Goal: Task Accomplishment & Management: Manage account settings

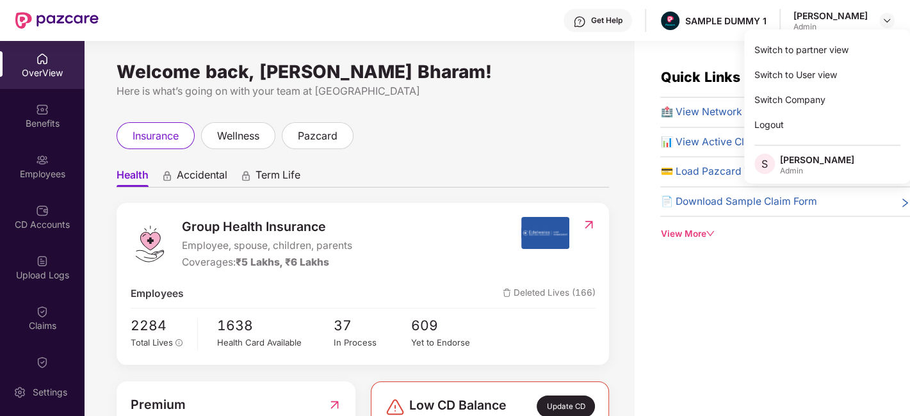
click at [851, 125] on div "Logout" at bounding box center [827, 124] width 167 height 25
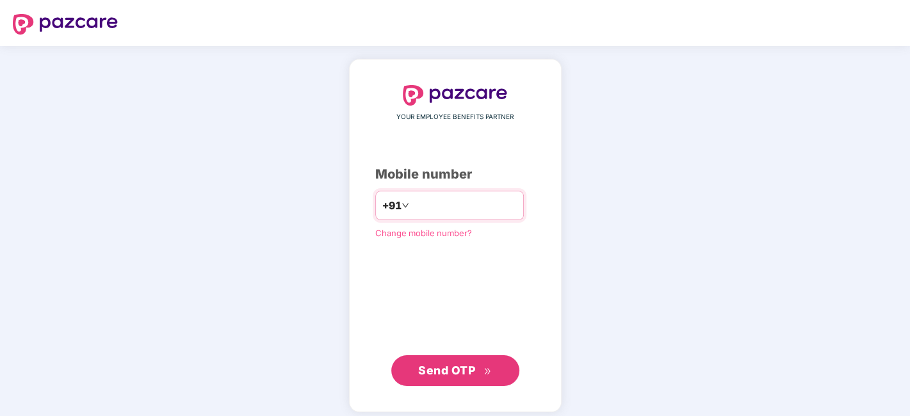
click at [447, 207] on input "number" at bounding box center [464, 205] width 105 height 20
type input "**********"
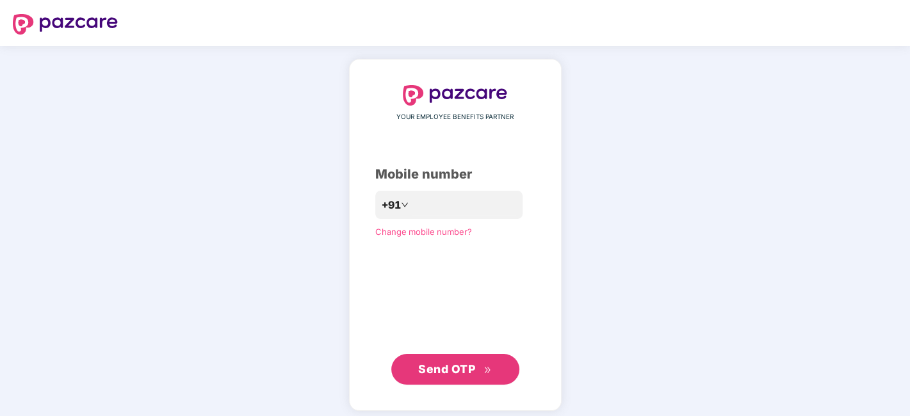
click at [432, 365] on span "Send OTP" at bounding box center [446, 369] width 57 height 13
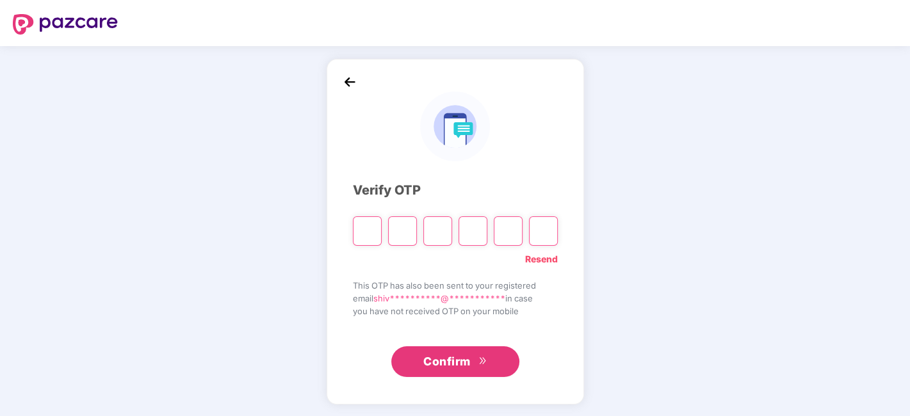
type input "*"
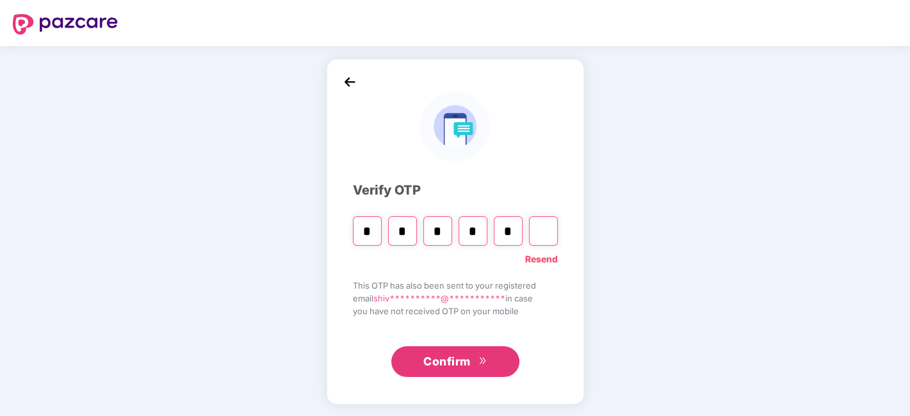
type input "*"
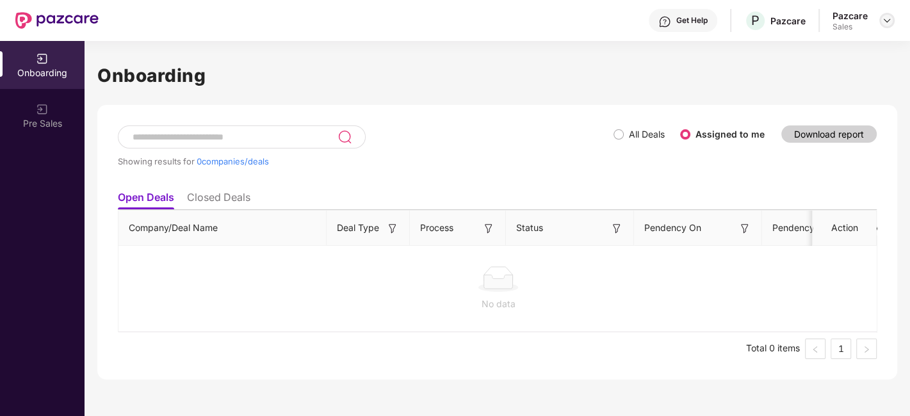
click at [882, 22] on img at bounding box center [887, 20] width 10 height 10
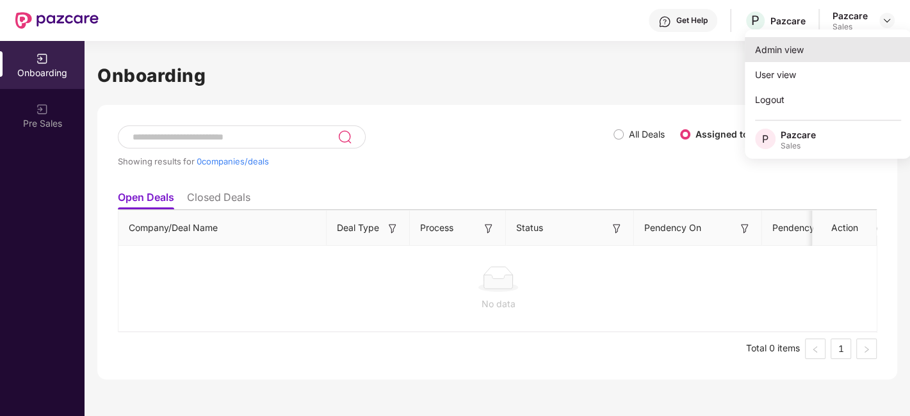
click at [868, 55] on div "Admin view" at bounding box center [828, 49] width 167 height 25
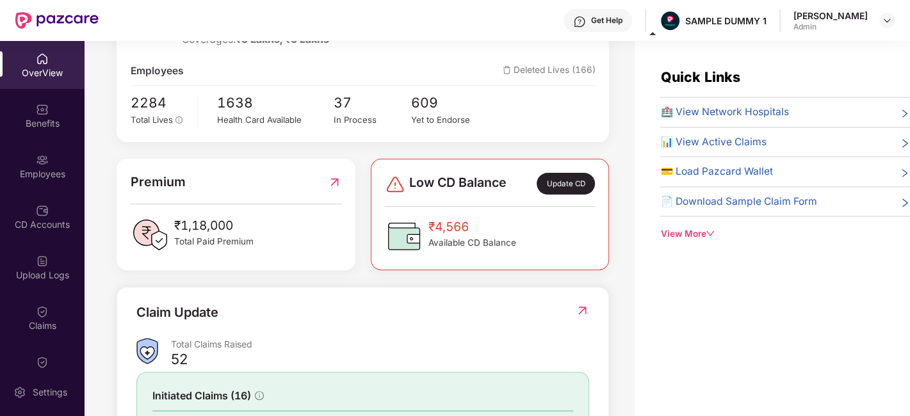
scroll to position [227, 0]
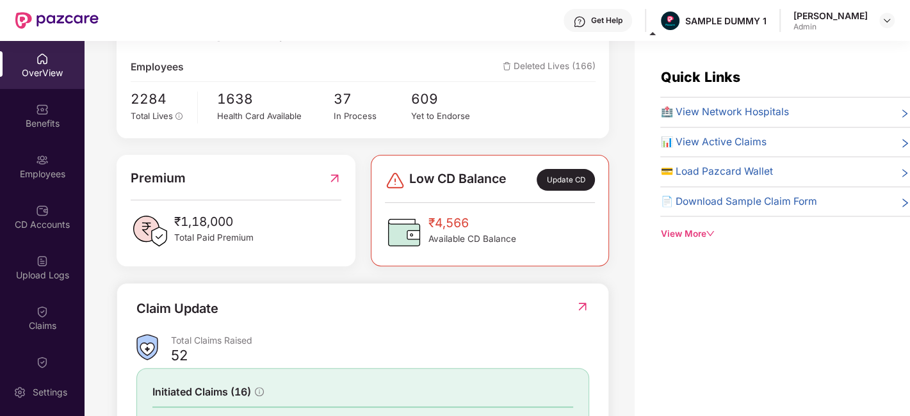
click at [555, 170] on div "Update CD" at bounding box center [566, 180] width 58 height 22
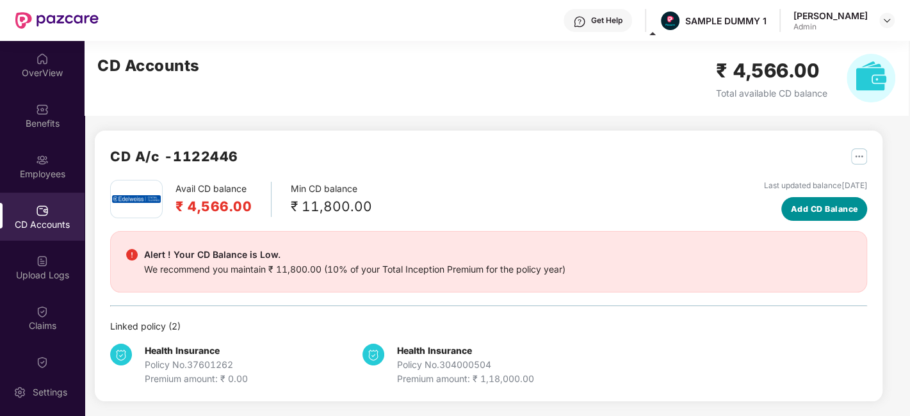
click at [828, 203] on span "Add CD Balance" at bounding box center [824, 209] width 67 height 13
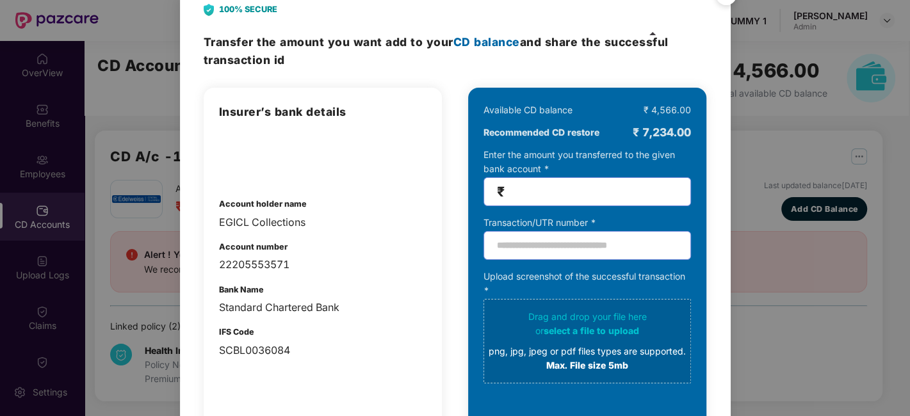
scroll to position [0, 0]
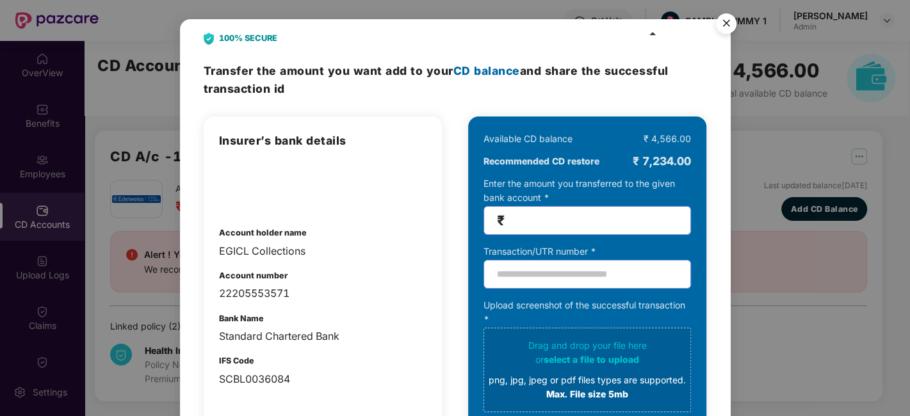
click at [722, 21] on img "Close" at bounding box center [727, 26] width 36 height 36
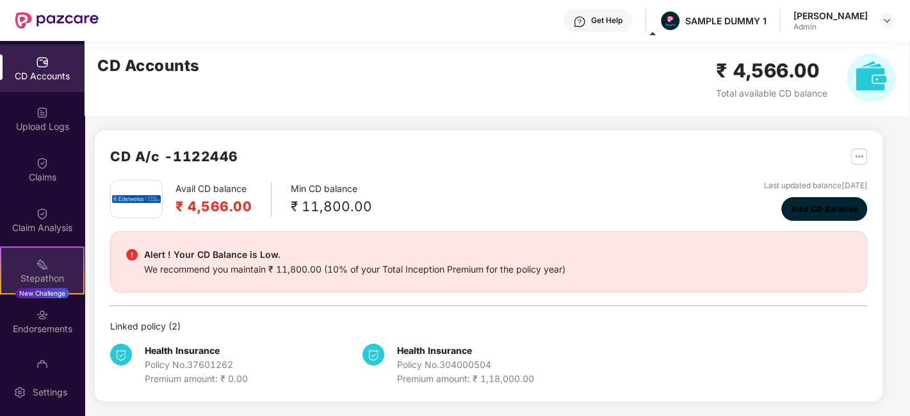
scroll to position [229, 0]
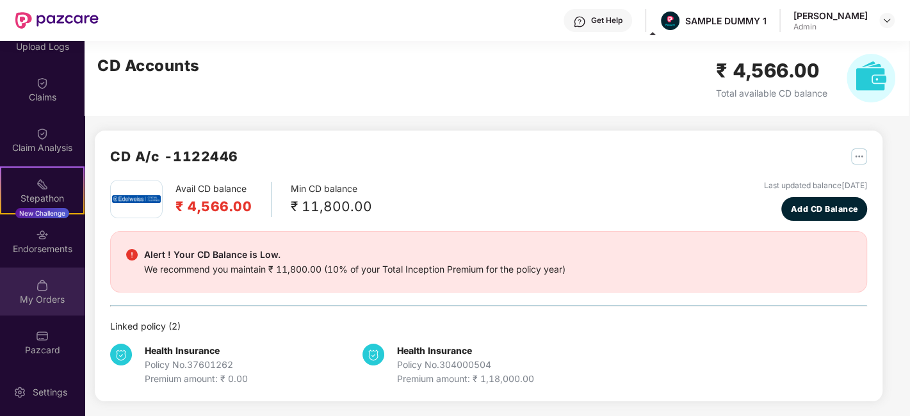
click at [44, 290] on img at bounding box center [42, 285] width 13 height 13
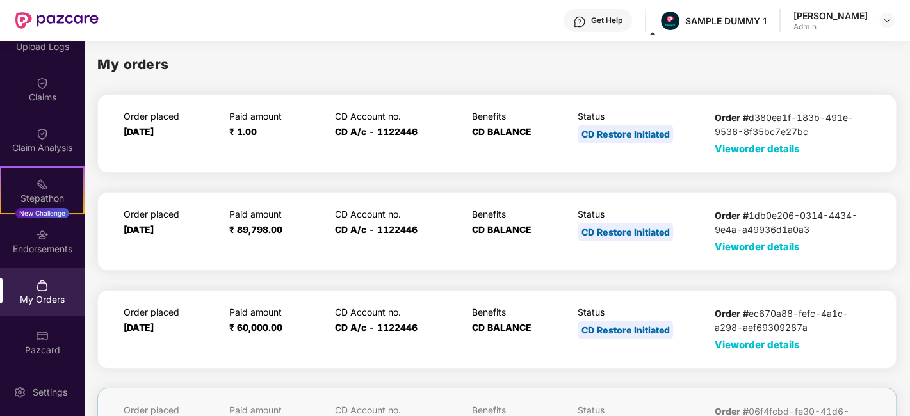
click at [744, 149] on span "View order details" at bounding box center [757, 149] width 85 height 12
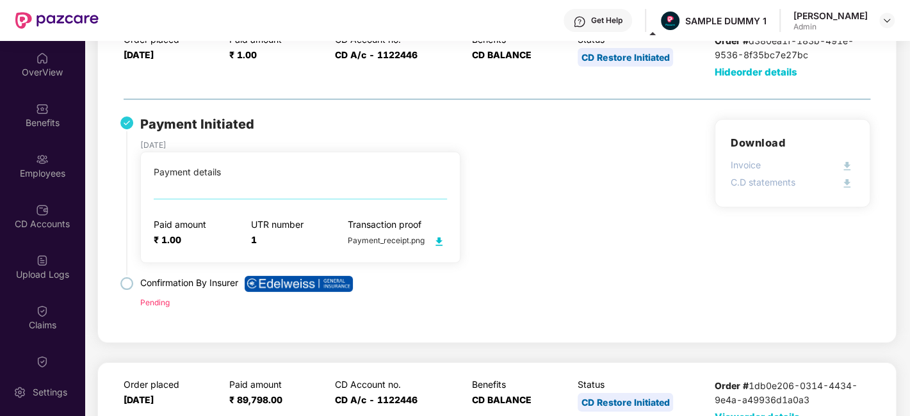
scroll to position [0, 0]
click at [40, 108] on img at bounding box center [42, 109] width 13 height 13
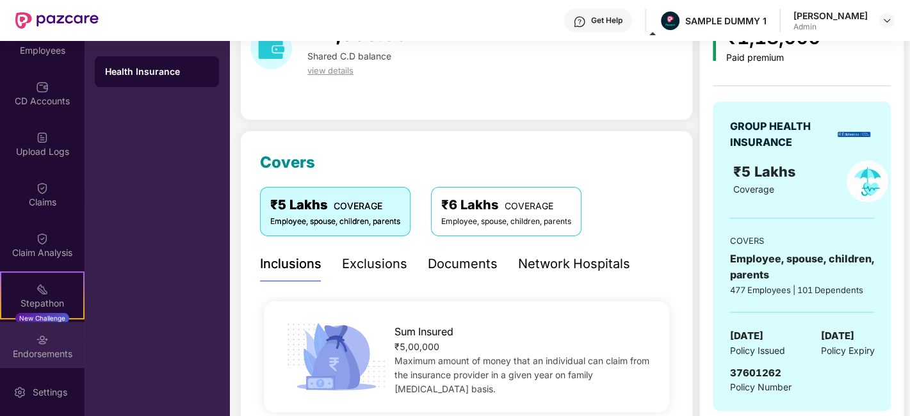
scroll to position [229, 0]
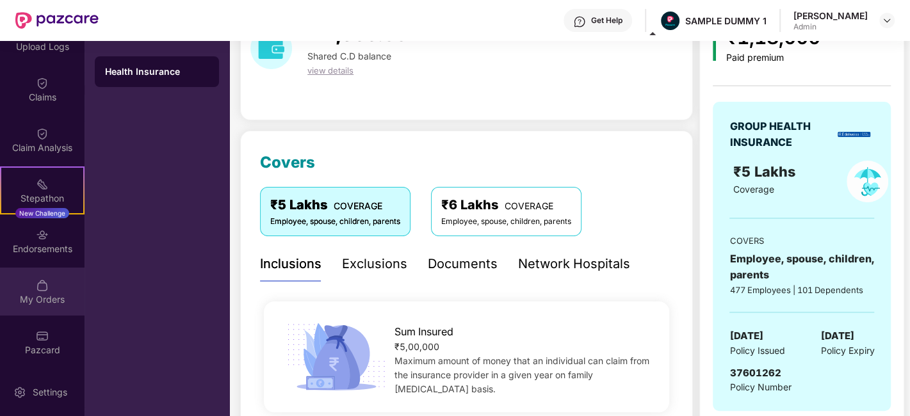
click at [37, 291] on div "My Orders" at bounding box center [42, 292] width 85 height 48
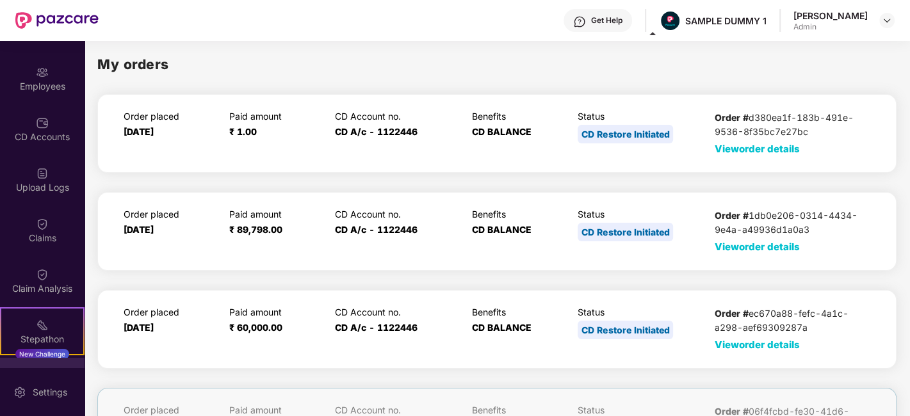
scroll to position [86, 0]
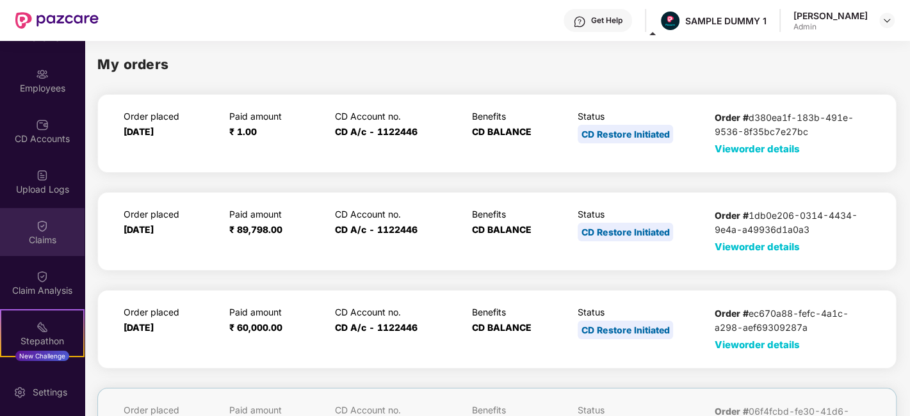
click at [29, 240] on div "Claims" at bounding box center [42, 240] width 85 height 13
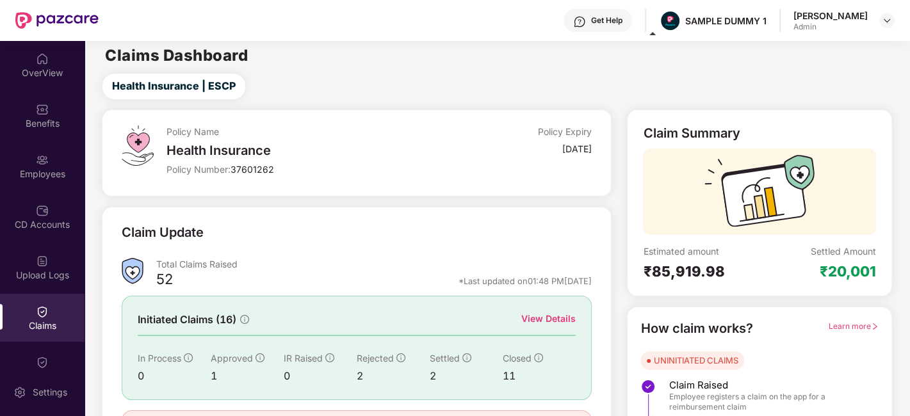
scroll to position [0, 0]
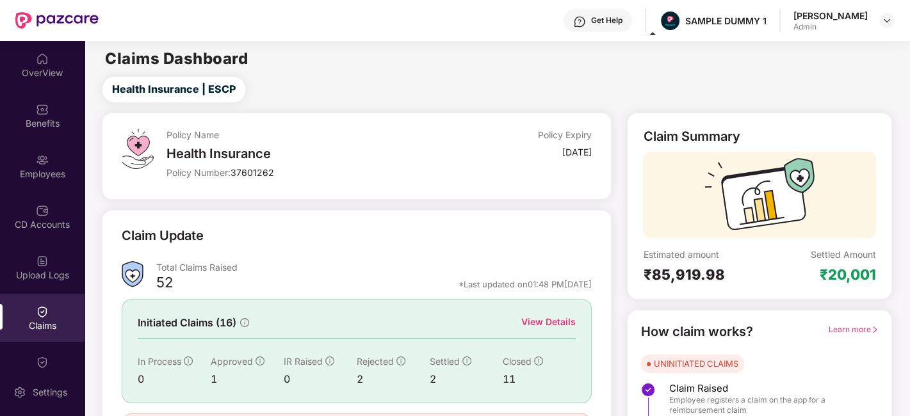
click at [45, 140] on div "OverView Benefits Employees CD Accounts Upload Logs Claims Claim Analysis Stepa…" at bounding box center [42, 204] width 85 height 327
click at [48, 147] on div "Employees" at bounding box center [42, 166] width 85 height 48
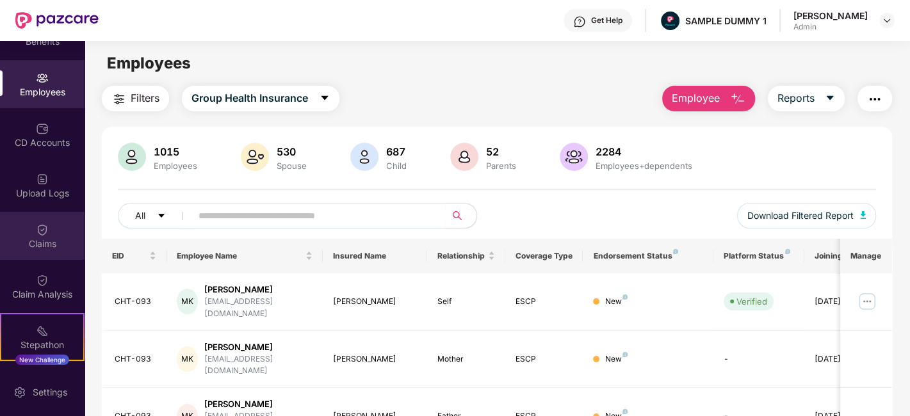
scroll to position [85, 0]
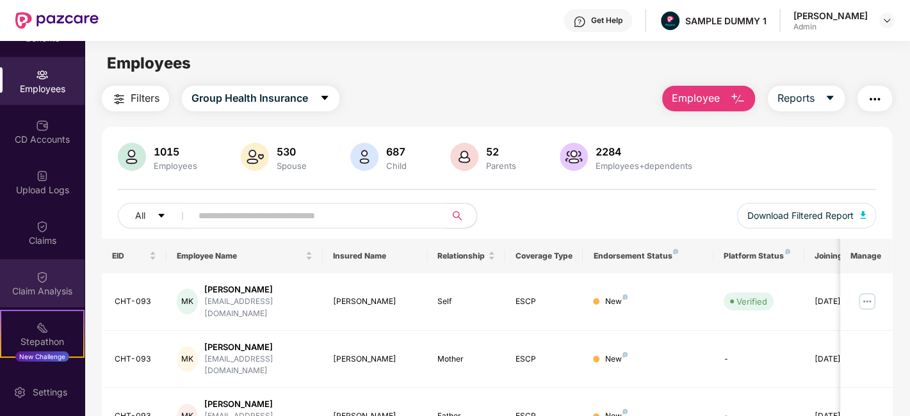
click at [42, 275] on img at bounding box center [42, 277] width 13 height 13
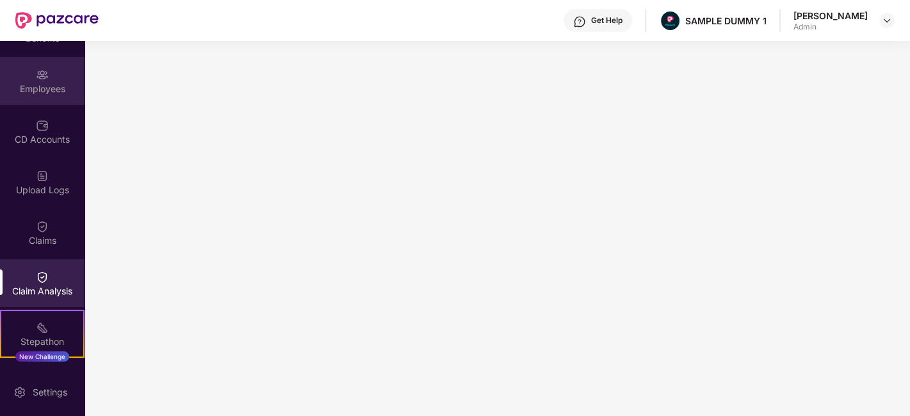
click at [33, 75] on div "Employees" at bounding box center [42, 81] width 85 height 48
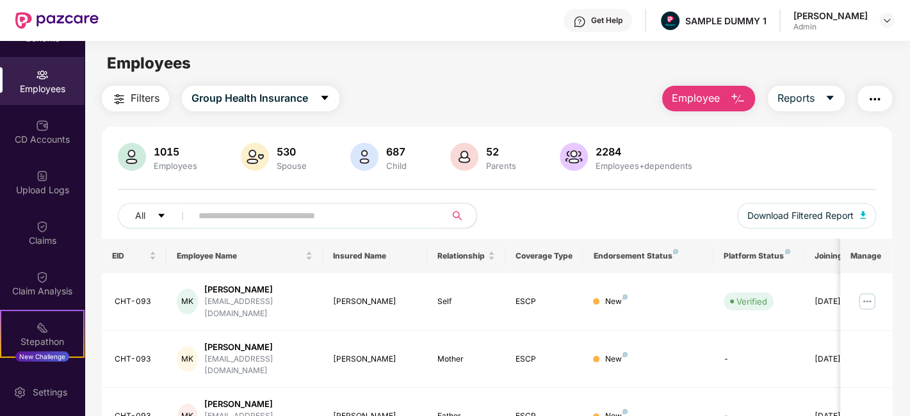
click at [700, 94] on span "Employee" at bounding box center [696, 98] width 48 height 16
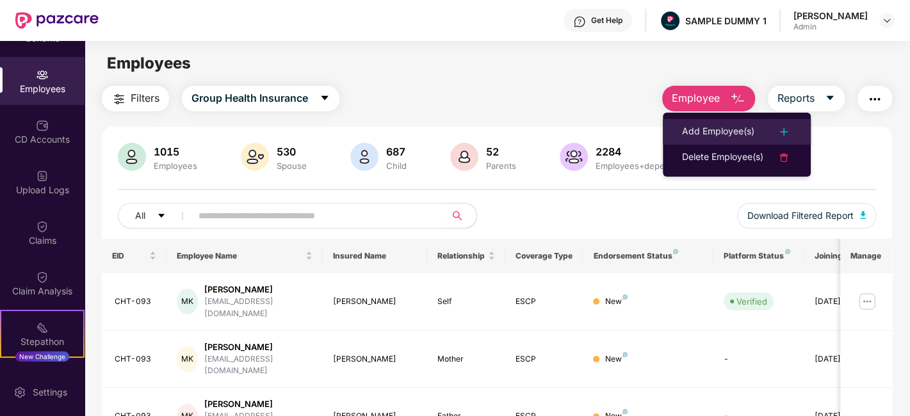
click at [710, 131] on div "Add Employee(s)" at bounding box center [718, 131] width 72 height 15
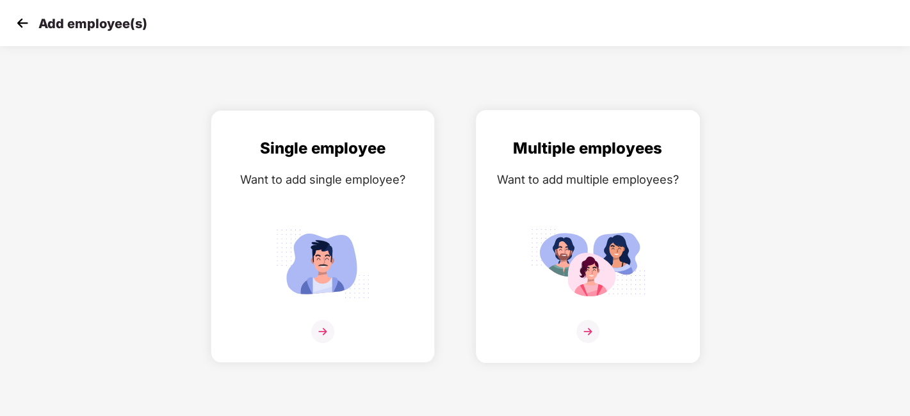
click at [589, 334] on img at bounding box center [588, 331] width 23 height 23
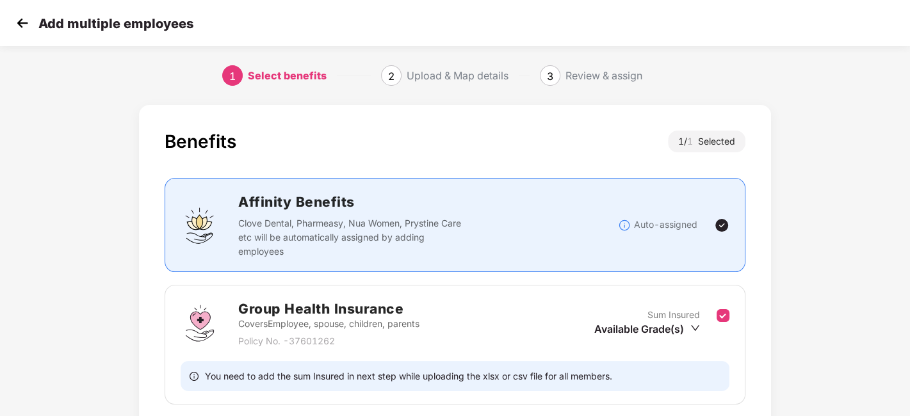
scroll to position [99, 0]
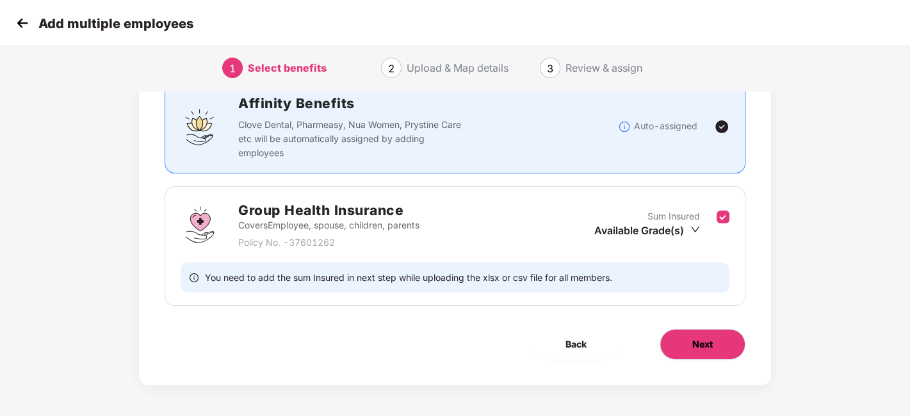
click at [708, 345] on span "Next" at bounding box center [702, 345] width 20 height 14
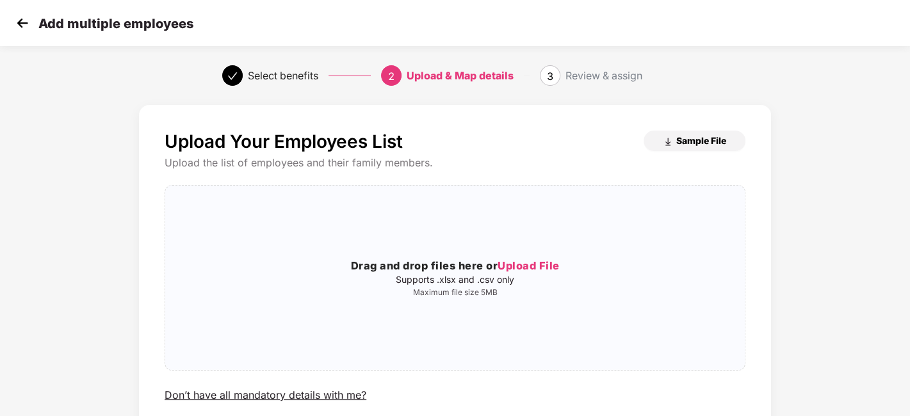
click at [671, 145] on img "button" at bounding box center [668, 142] width 10 height 10
click at [20, 32] on img at bounding box center [22, 22] width 19 height 19
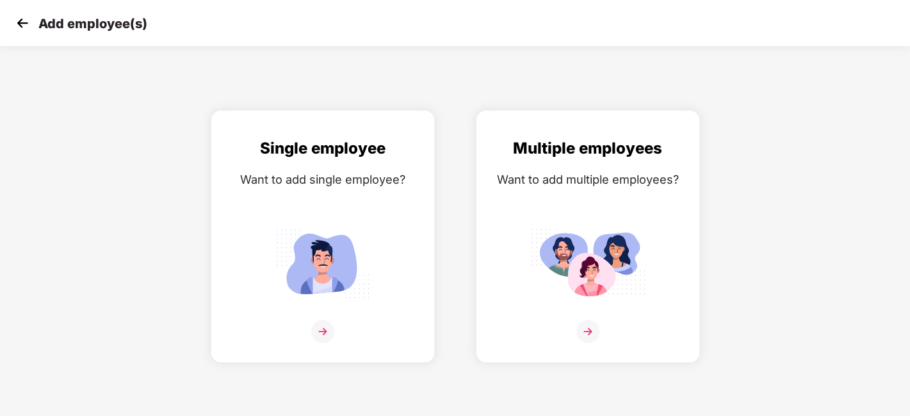
click at [20, 32] on img at bounding box center [22, 22] width 19 height 19
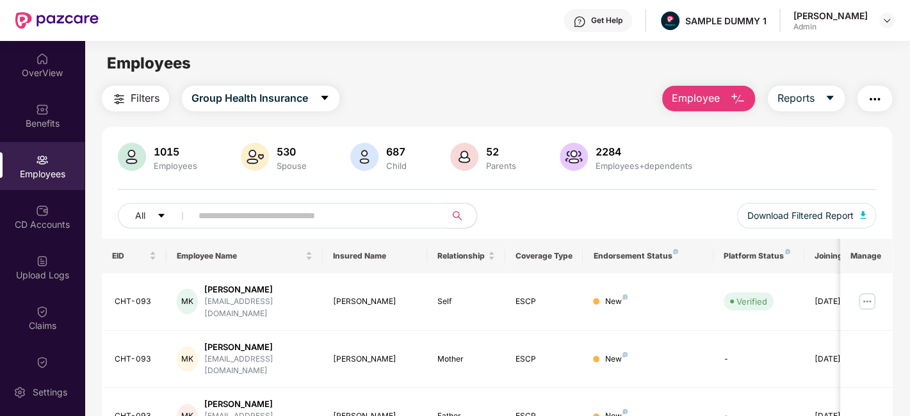
click at [733, 99] on img "button" at bounding box center [737, 99] width 15 height 15
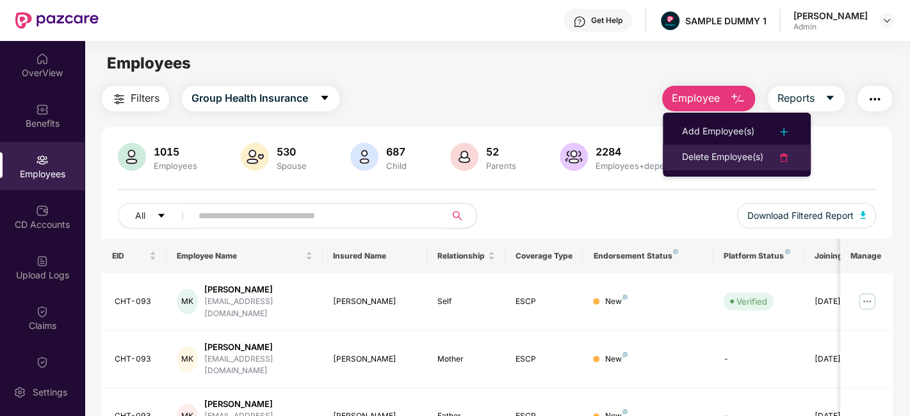
click at [721, 156] on div "Delete Employee(s)" at bounding box center [722, 157] width 81 height 15
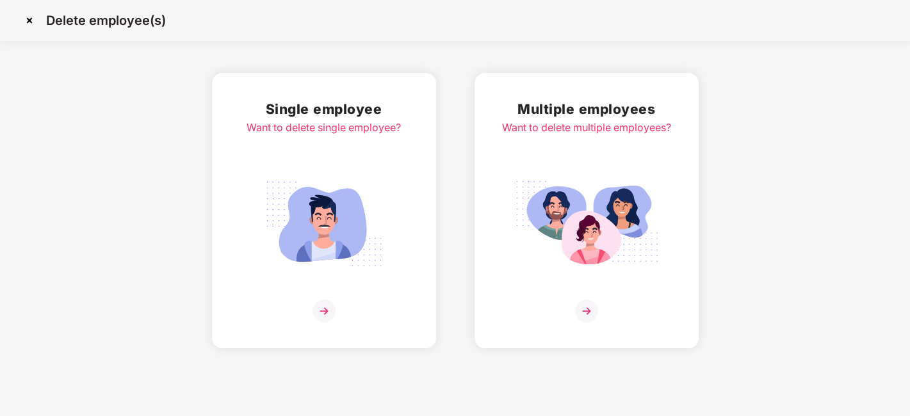
click at [324, 312] on img at bounding box center [324, 311] width 23 height 23
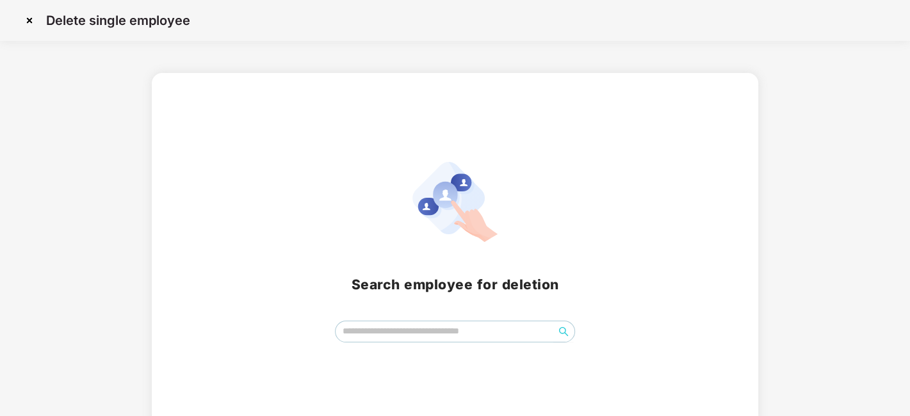
scroll to position [15, 0]
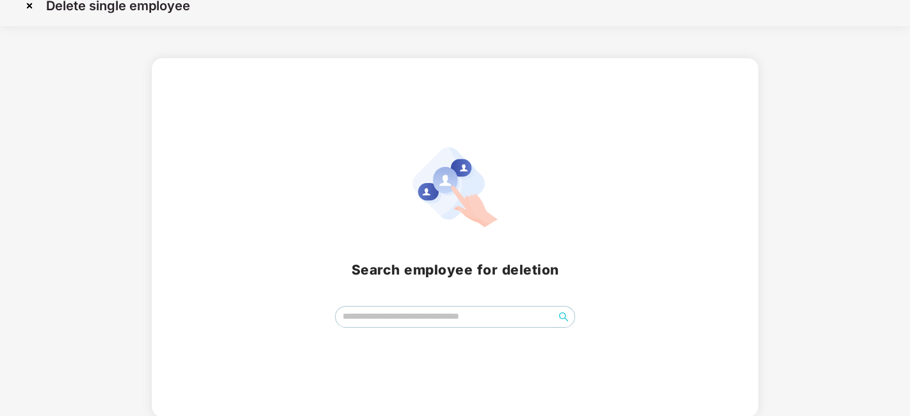
click at [29, 6] on img at bounding box center [29, 6] width 20 height 20
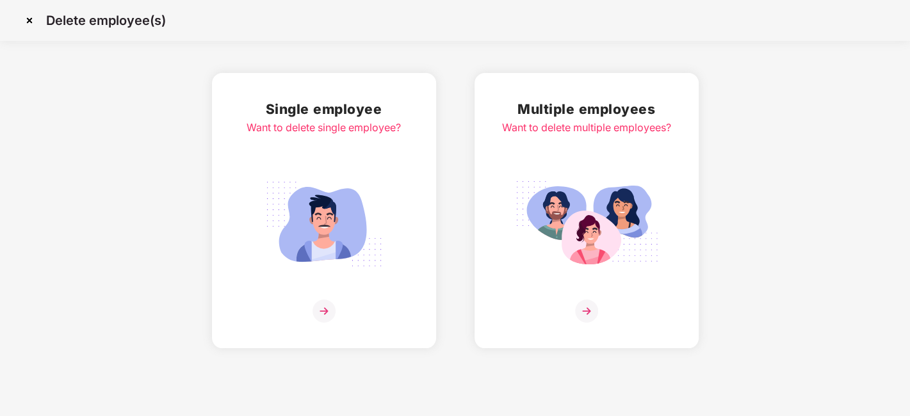
click at [27, 19] on img at bounding box center [29, 20] width 20 height 20
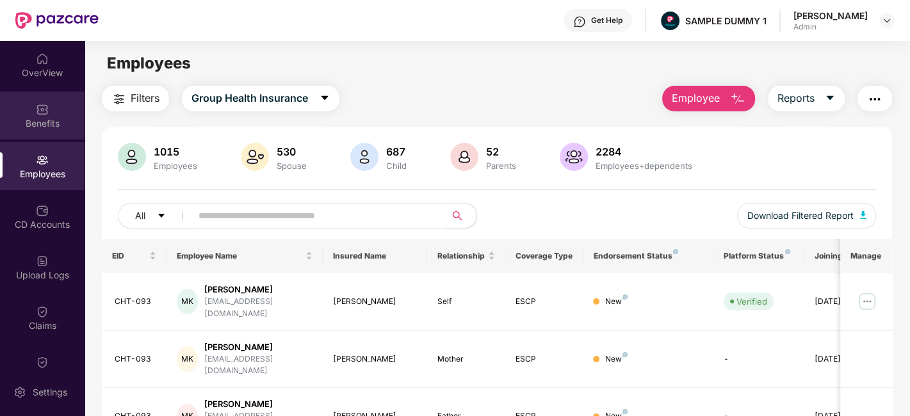
click at [47, 120] on div "Benefits" at bounding box center [42, 123] width 85 height 13
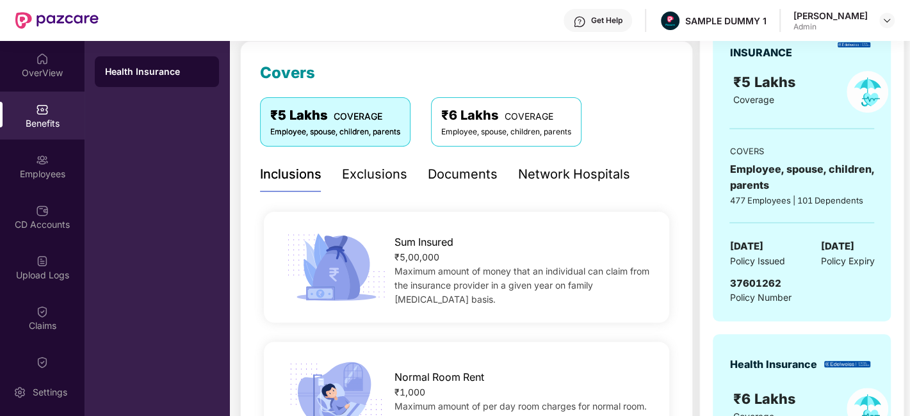
scroll to position [169, 0]
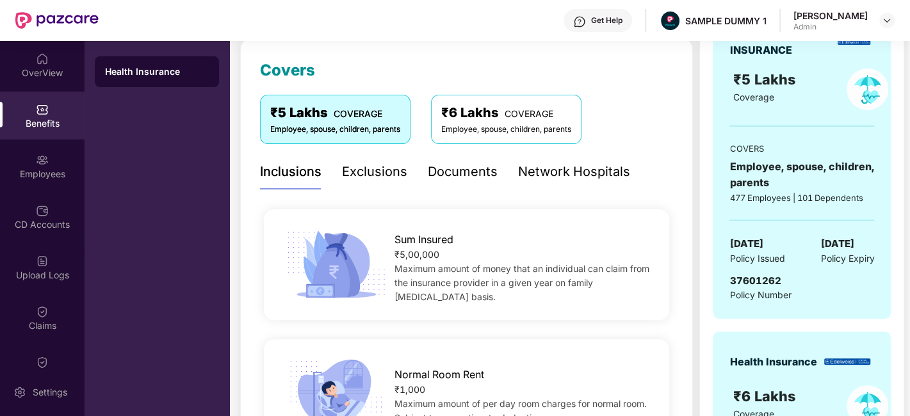
click at [466, 164] on div "Documents" at bounding box center [463, 172] width 70 height 20
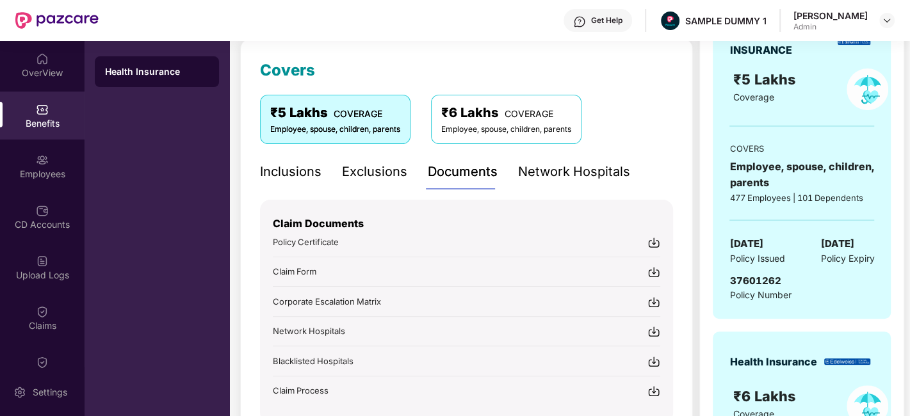
click at [559, 172] on div "Network Hospitals" at bounding box center [574, 172] width 112 height 20
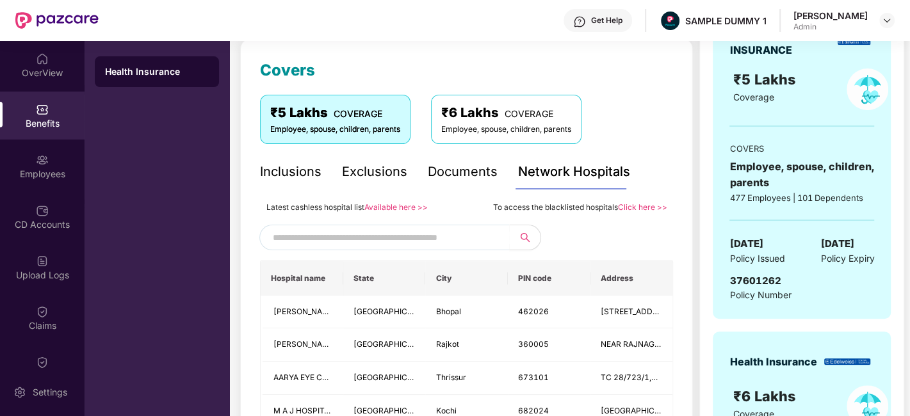
click at [422, 233] on input "text" at bounding box center [382, 237] width 219 height 19
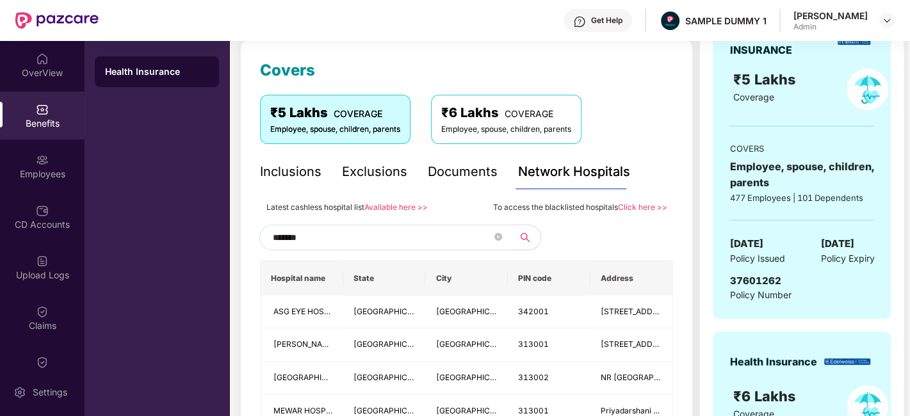
scroll to position [259, 0]
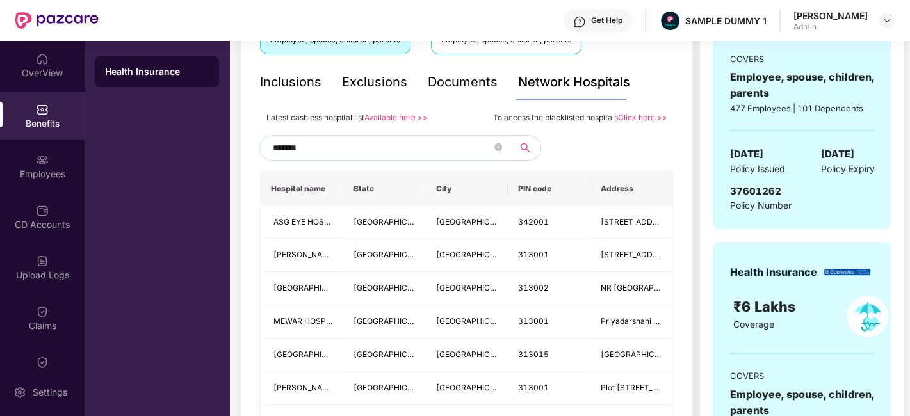
click at [300, 146] on input "*******" at bounding box center [382, 147] width 219 height 19
type input "******"
click at [304, 143] on input "******" at bounding box center [382, 147] width 219 height 19
